Goal: Task Accomplishment & Management: Use online tool/utility

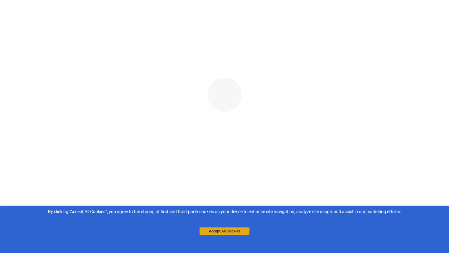
click at [224, 231] on button "Accept All Cookies" at bounding box center [225, 231] width 50 height 7
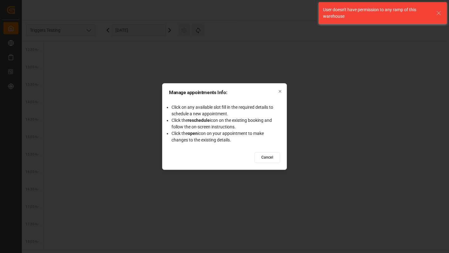
scroll to position [428, 0]
click at [282, 89] on icon "button" at bounding box center [280, 91] width 4 height 4
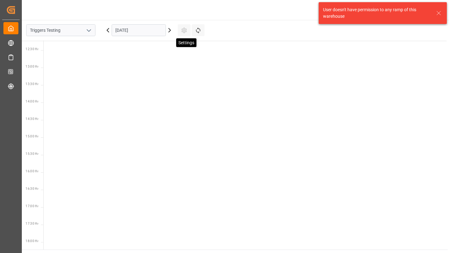
scroll to position [428, 0]
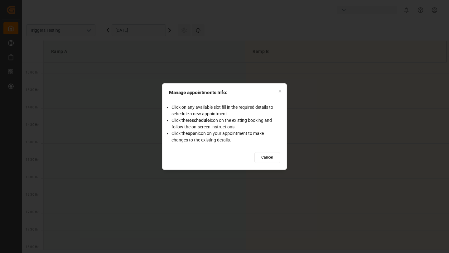
scroll to position [450, 0]
click at [281, 91] on icon "button" at bounding box center [280, 91] width 2 height 2
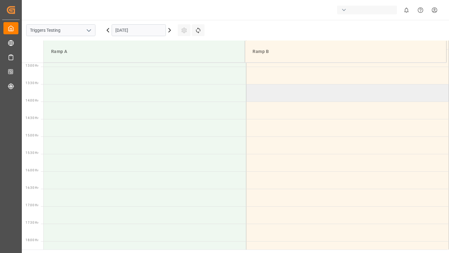
click at [263, 86] on td at bounding box center [347, 92] width 203 height 17
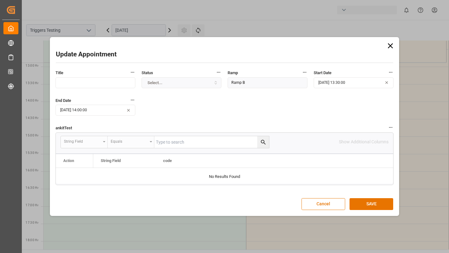
click at [393, 51] on span at bounding box center [389, 56] width 9 height 12
click at [391, 46] on icon at bounding box center [390, 45] width 9 height 9
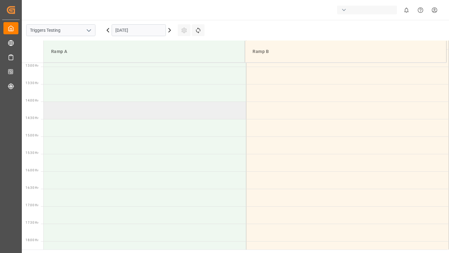
click at [122, 115] on td at bounding box center [145, 110] width 203 height 17
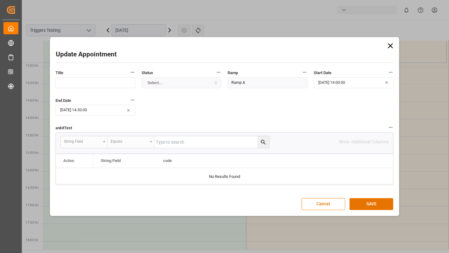
click at [178, 82] on div "Select..." at bounding box center [181, 83] width 77 height 6
click at [247, 84] on div "Ramp A" at bounding box center [267, 83] width 77 height 6
click at [359, 207] on button "SAVE" at bounding box center [372, 204] width 44 height 12
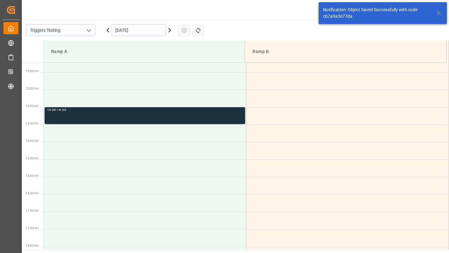
scroll to position [450, 0]
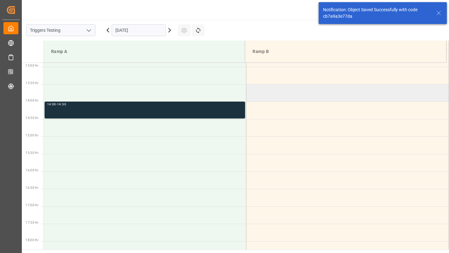
click at [284, 100] on td at bounding box center [347, 92] width 203 height 17
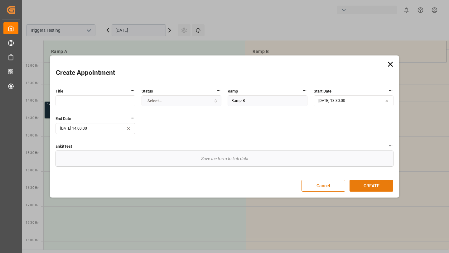
click at [361, 183] on button "CREATE" at bounding box center [372, 186] width 44 height 12
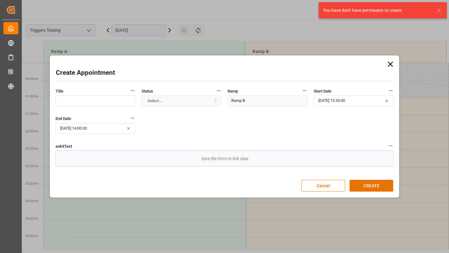
click at [390, 63] on icon at bounding box center [390, 64] width 5 height 5
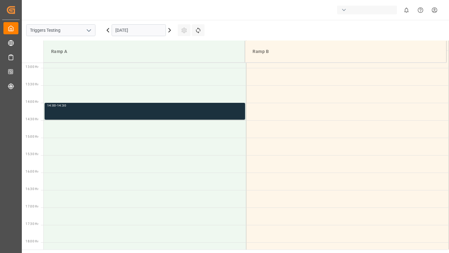
scroll to position [449, 0]
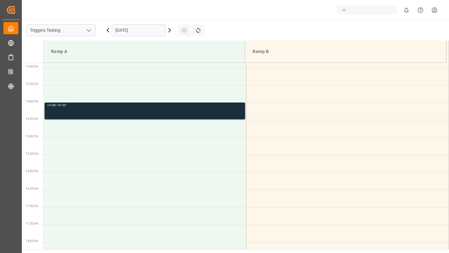
click at [160, 113] on div "14:00 - 14:30" at bounding box center [145, 111] width 196 height 14
